Goal: Task Accomplishment & Management: Use online tool/utility

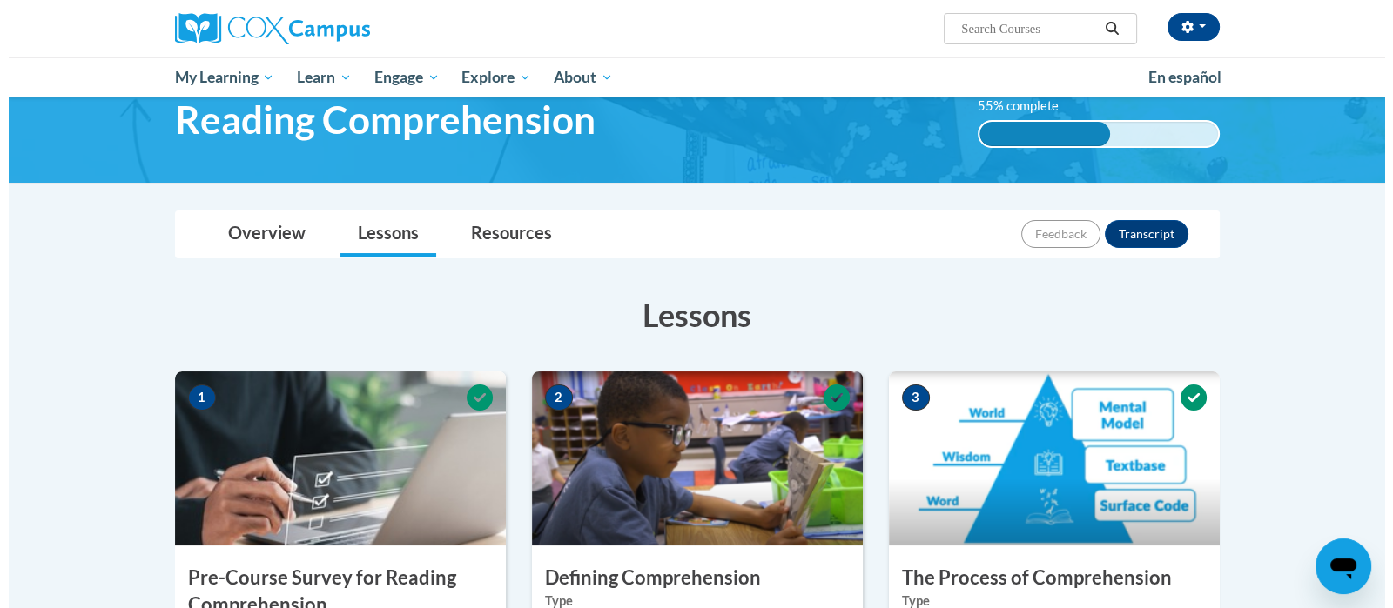
scroll to position [829, 0]
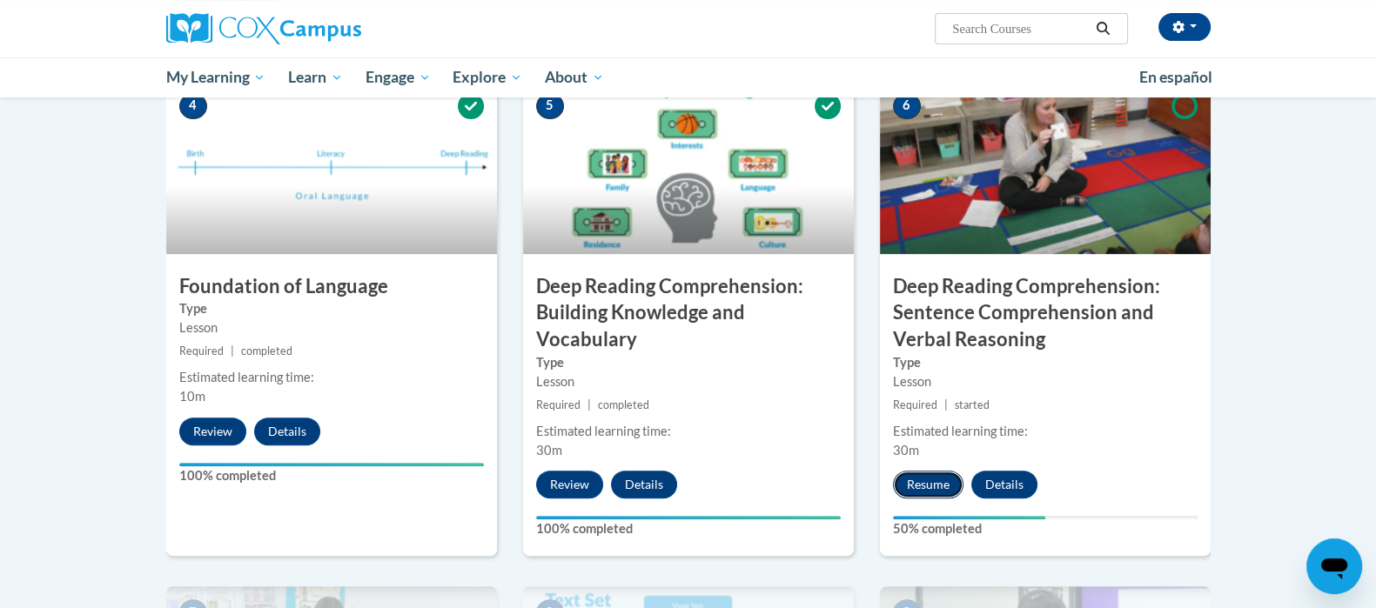
click at [936, 488] on button "Resume" at bounding box center [928, 485] width 71 height 28
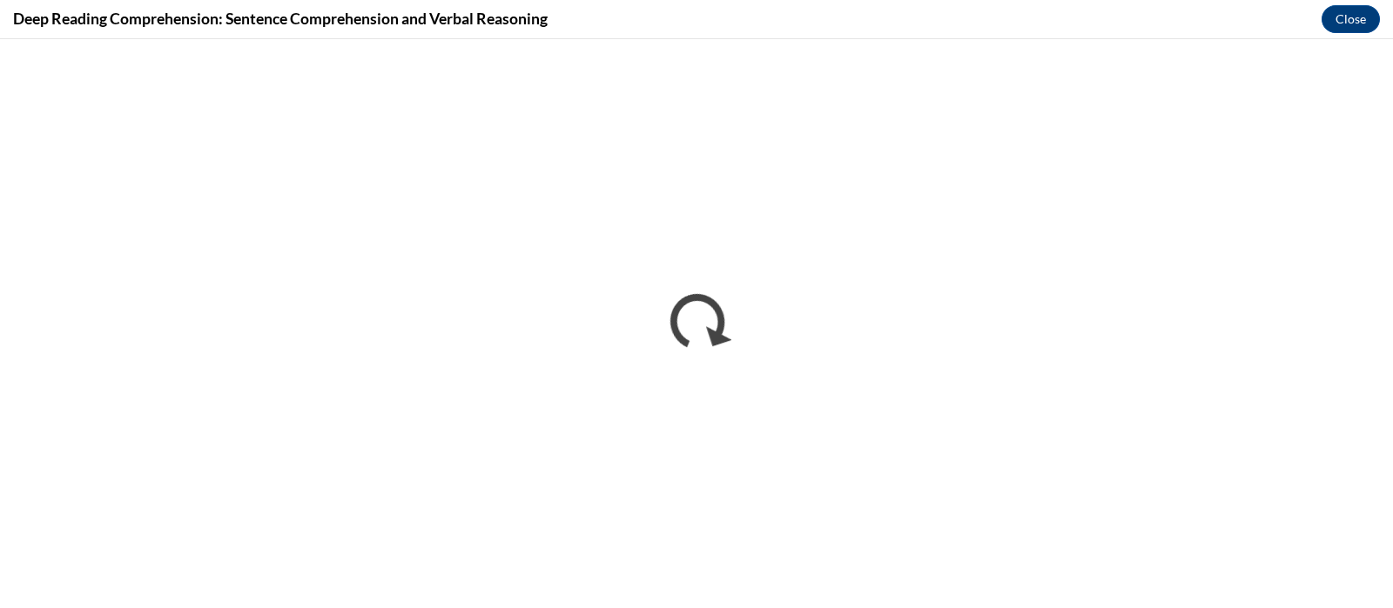
scroll to position [0, 0]
